Goal: Find specific page/section: Find specific page/section

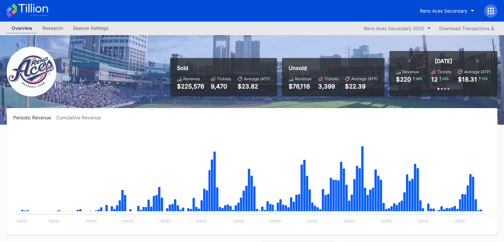
scroll to position [1378, 0]
click at [32, 7] on icon at bounding box center [27, 10] width 41 height 15
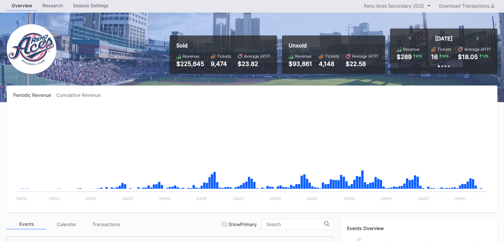
scroll to position [33, 0]
